Goal: Information Seeking & Learning: Check status

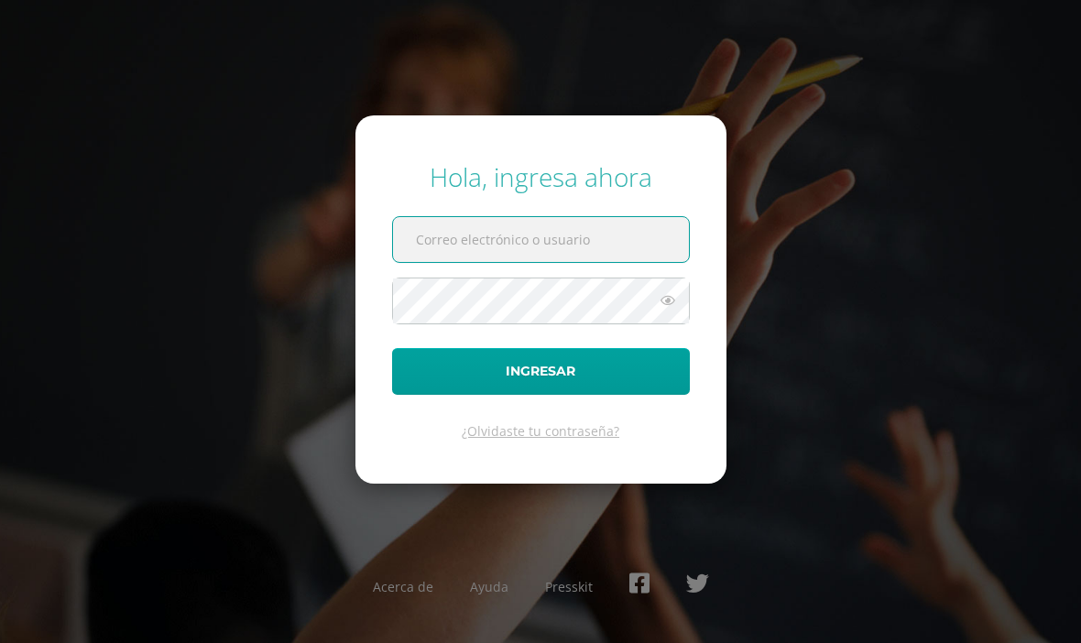
click at [118, 291] on div "Hola, ingresa ahora Ingresar ¿Olvidaste tu contraseña? Acerca de Ayuda Presskit" at bounding box center [540, 322] width 1081 height 354
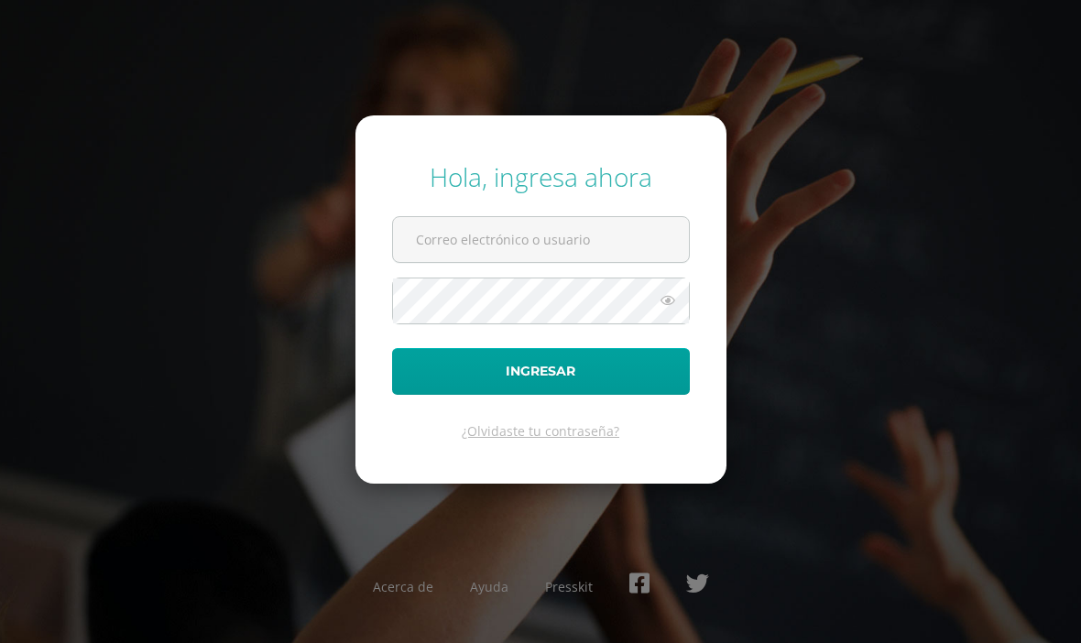
click at [555, 255] on input "text" at bounding box center [541, 239] width 296 height 45
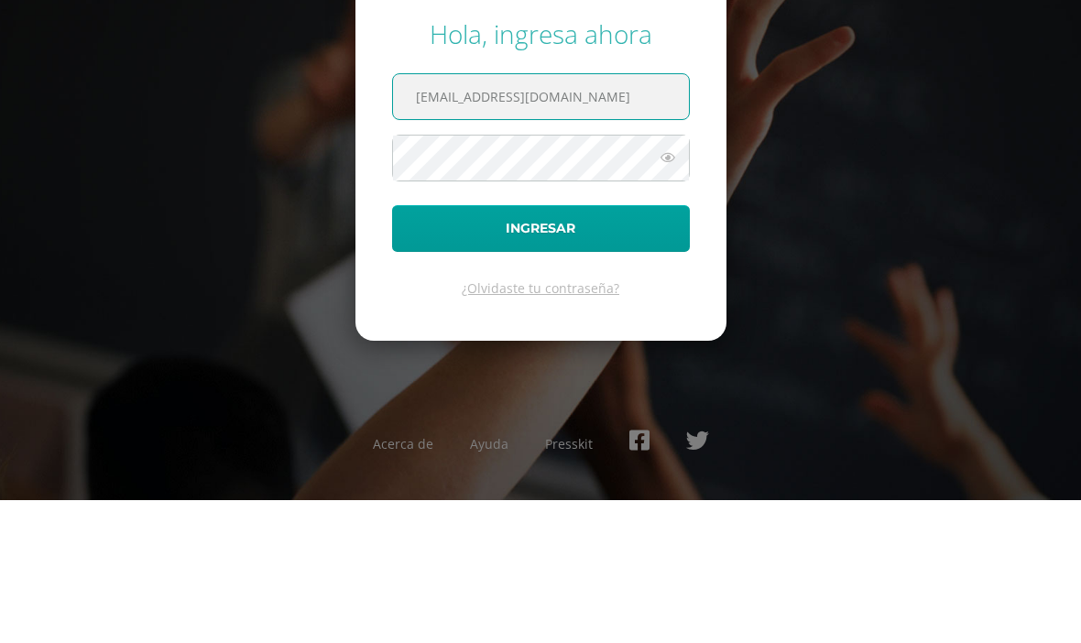
type input "20240158@liceoguatemala.edu.gt"
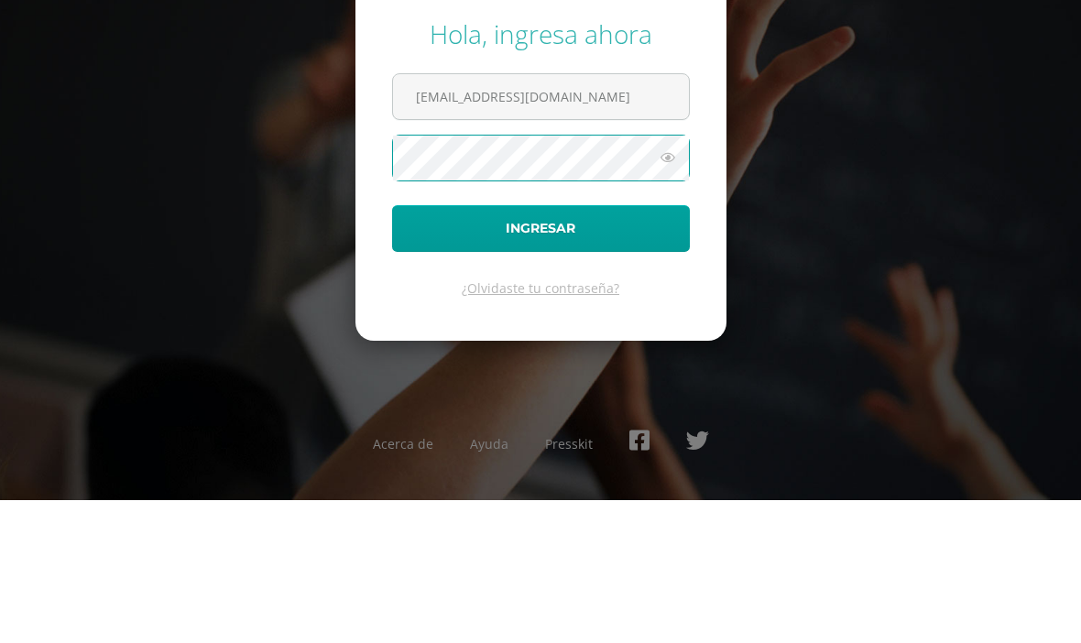
click at [672, 290] on icon at bounding box center [668, 301] width 24 height 22
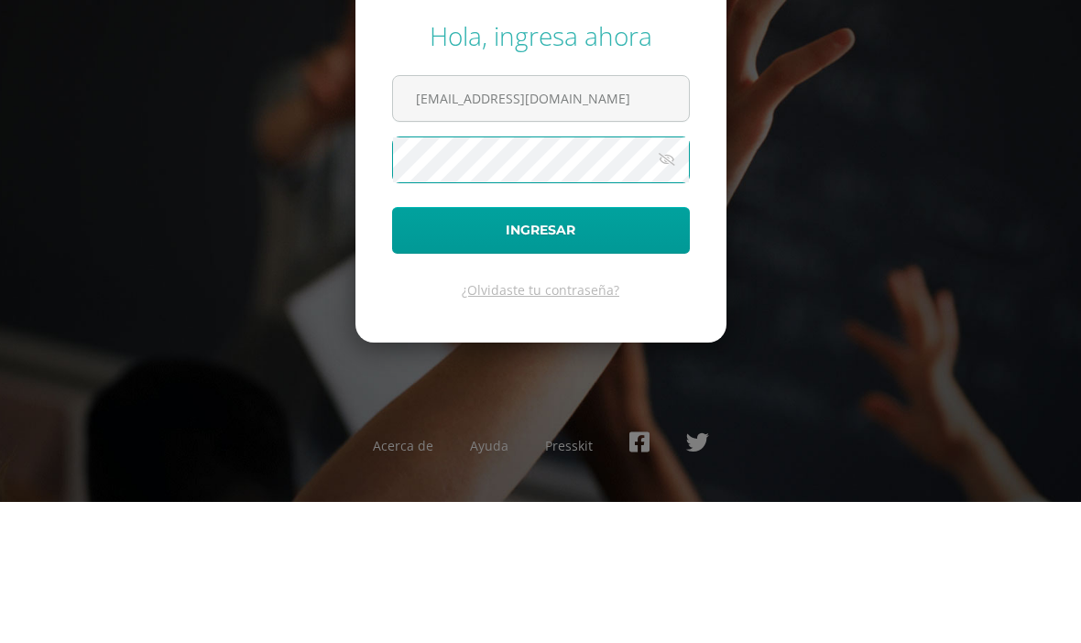
click at [608, 348] on button "Ingresar" at bounding box center [541, 371] width 298 height 47
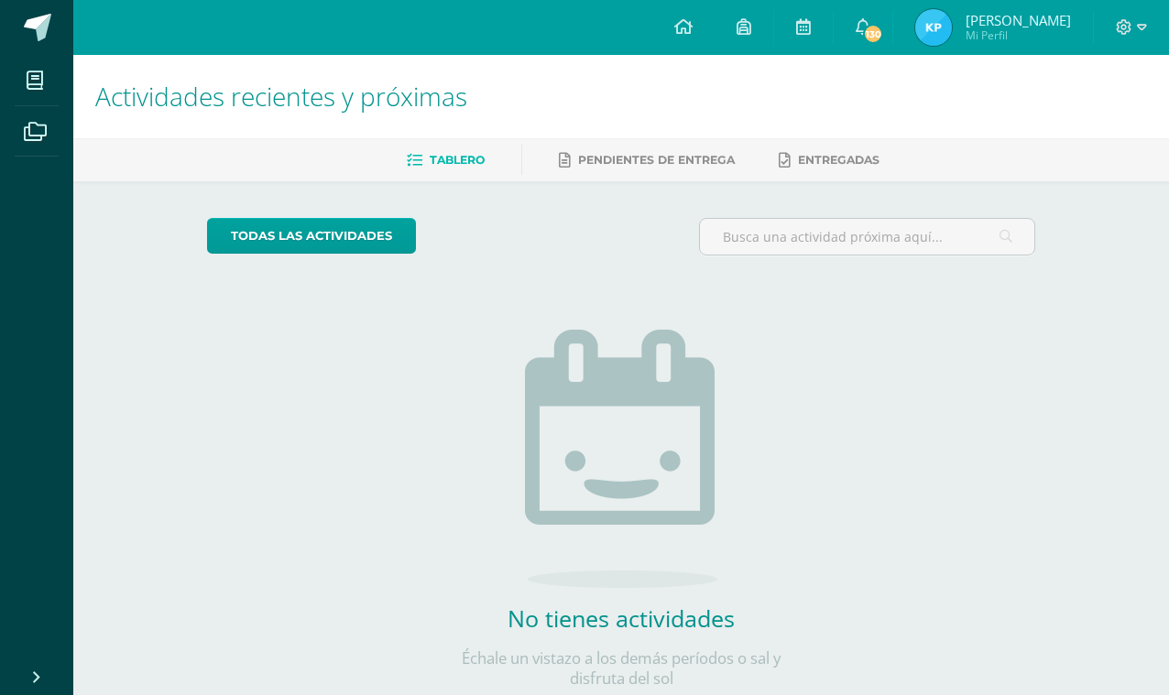
click at [892, 16] on link "130" at bounding box center [863, 27] width 59 height 55
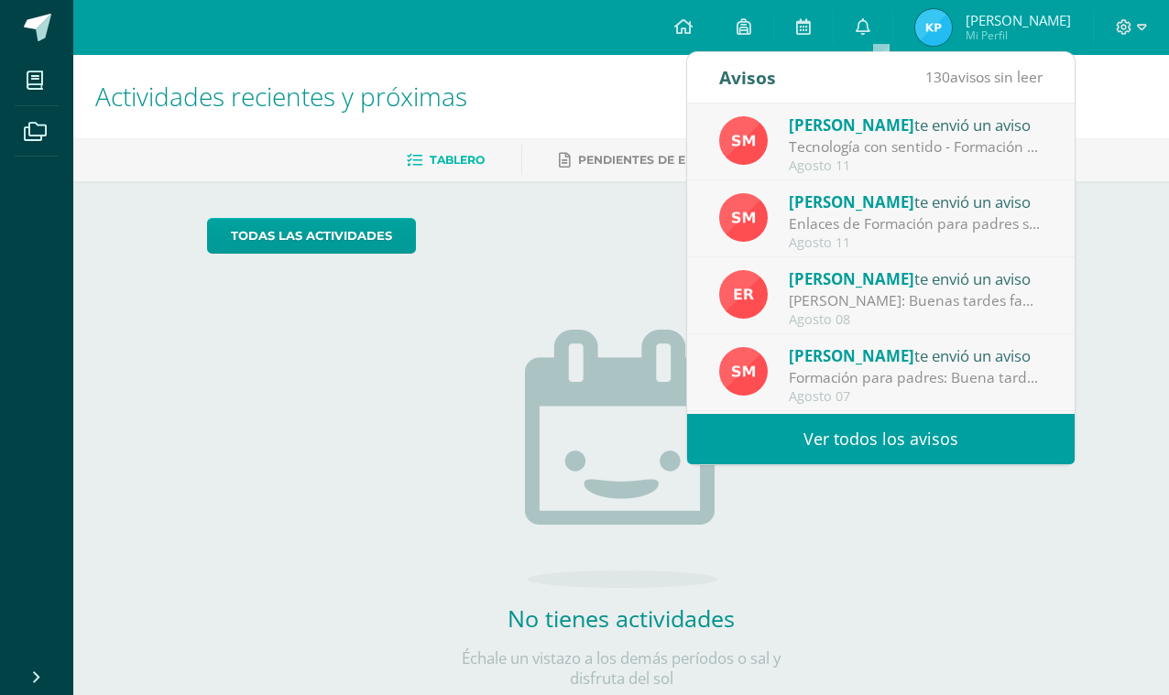
click at [1005, 136] on div "Sonia Monterroso te envió un aviso" at bounding box center [916, 125] width 255 height 24
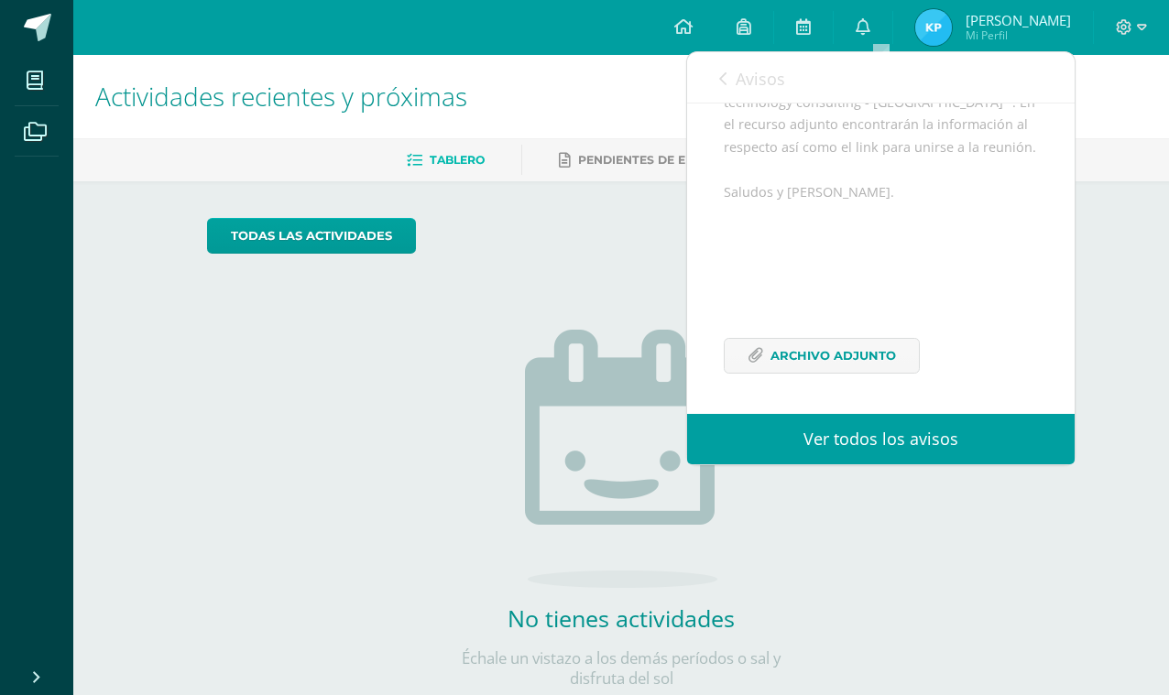
scroll to position [369, 0]
click at [869, 353] on span "Archivo Adjunto" at bounding box center [834, 356] width 126 height 34
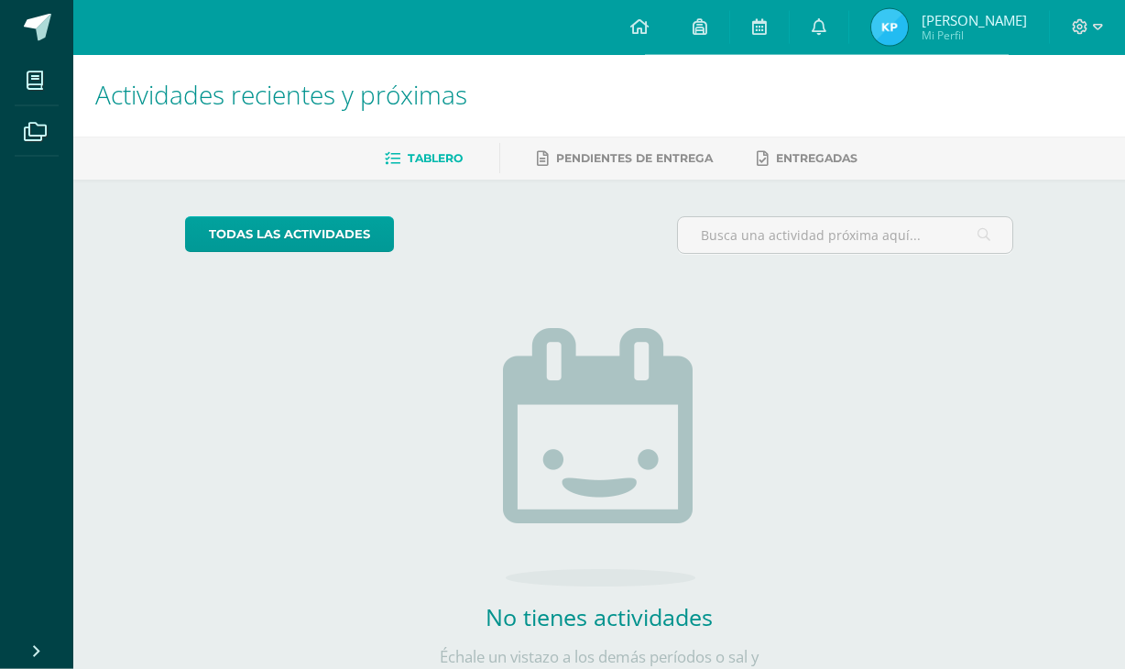
scroll to position [2, 0]
click at [1075, 18] on span at bounding box center [1087, 27] width 31 height 20
click at [908, 16] on img at bounding box center [889, 27] width 37 height 37
click at [908, 17] on img at bounding box center [889, 27] width 37 height 37
click at [968, 16] on span "[PERSON_NAME]" at bounding box center [974, 20] width 105 height 18
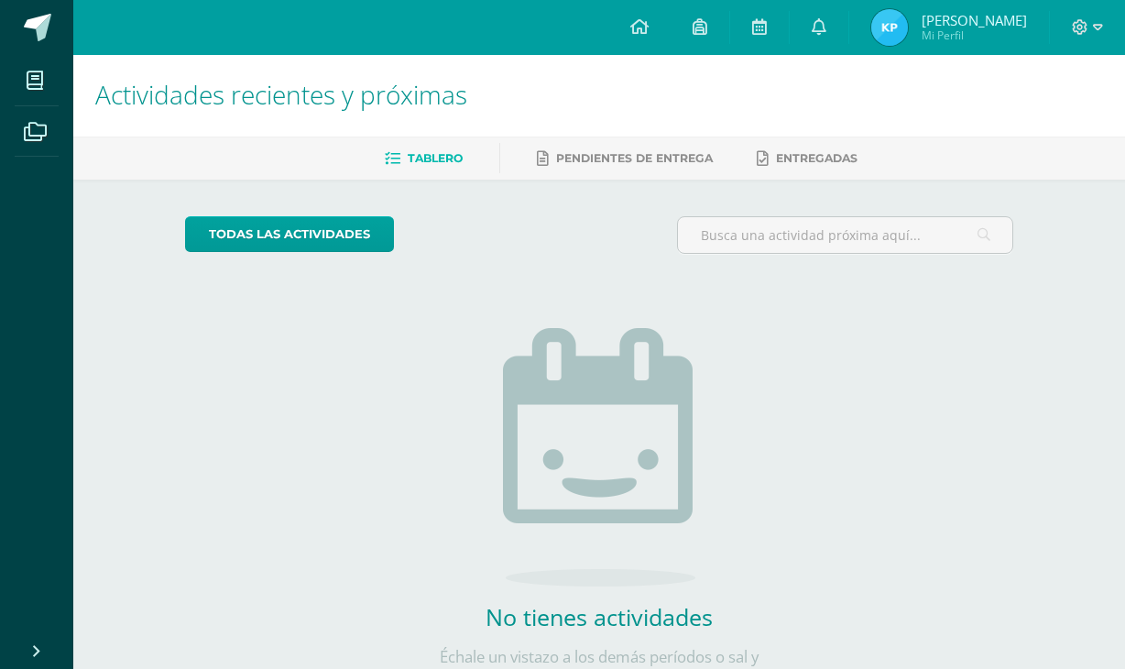
click at [1085, 24] on icon at bounding box center [1081, 27] width 16 height 16
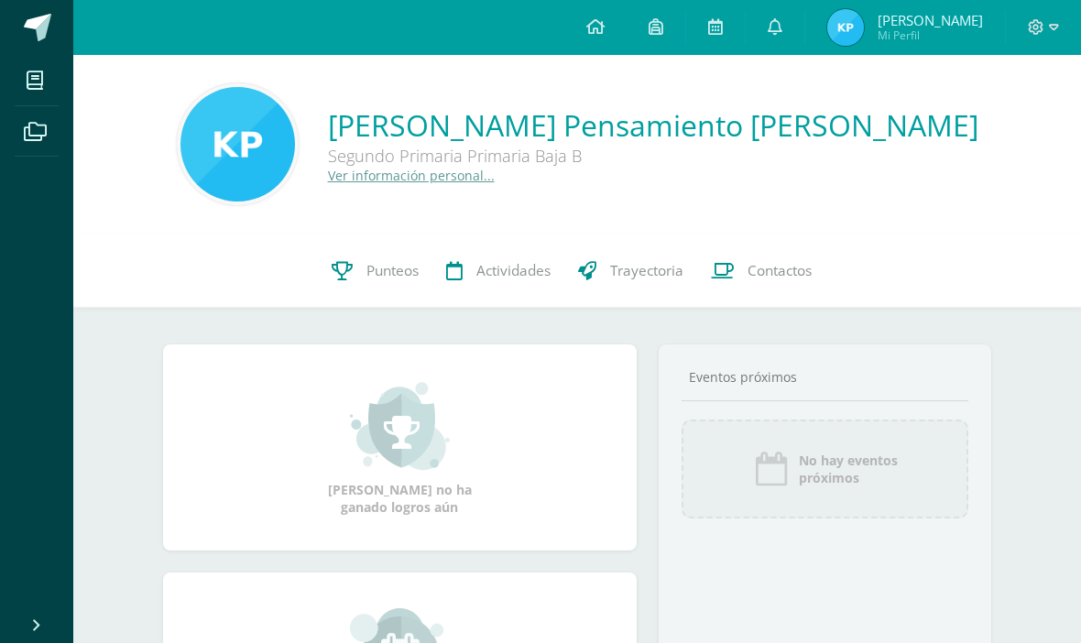
scroll to position [12, 0]
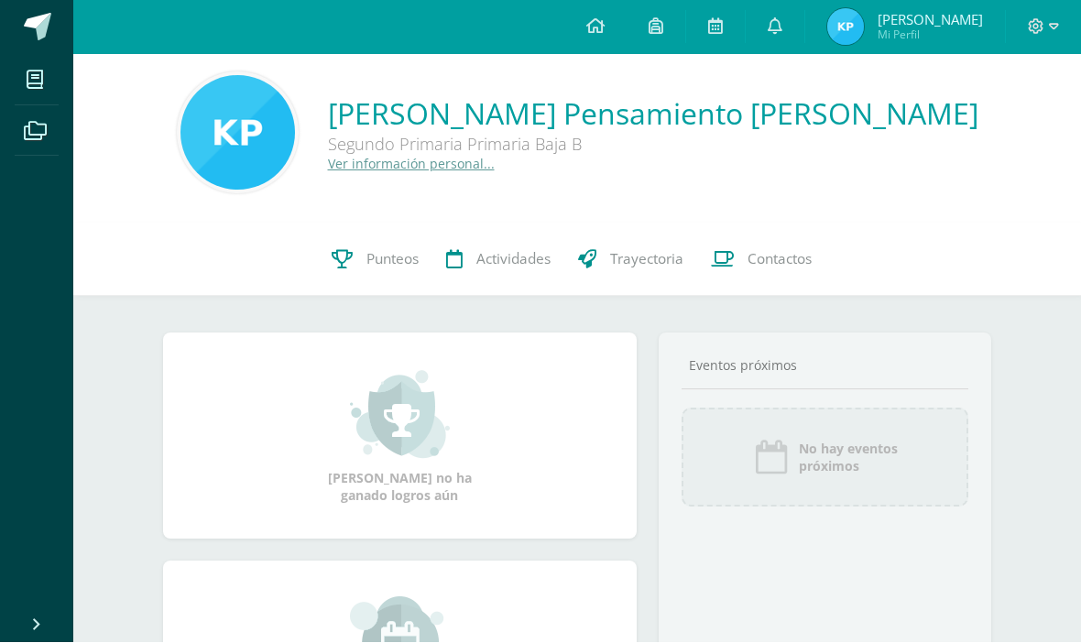
click at [906, 18] on span "[PERSON_NAME]" at bounding box center [930, 20] width 105 height 18
click at [857, 25] on img at bounding box center [845, 27] width 37 height 37
click at [778, 19] on link at bounding box center [775, 27] width 59 height 55
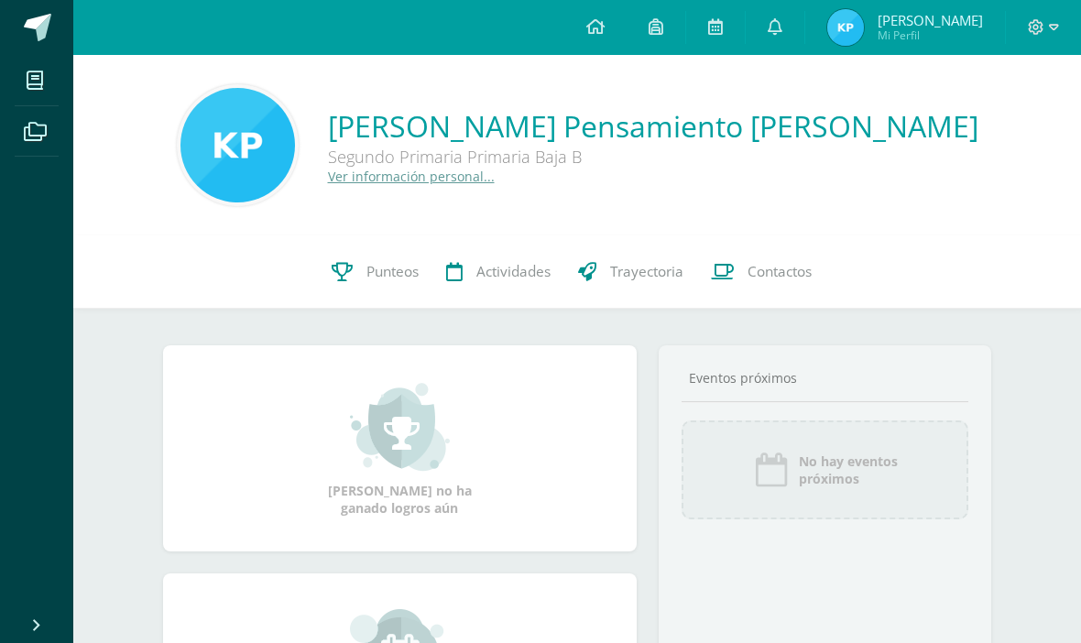
click at [605, 26] on icon at bounding box center [595, 26] width 18 height 16
